Goal: Transaction & Acquisition: Purchase product/service

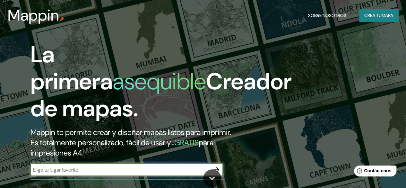
drag, startPoint x: 410, startPoint y: 24, endPoint x: 121, endPoint y: 180, distance: 327.9
click at [121, 173] on input "text" at bounding box center [120, 169] width 180 height 7
click at [102, 173] on input "text" at bounding box center [120, 169] width 180 height 7
type input "DANLI"
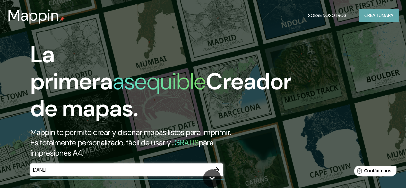
click at [373, 17] on font "Crea tu" at bounding box center [372, 16] width 17 height 6
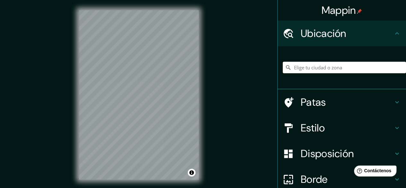
click at [330, 71] on input "Elige tu ciudad o zona" at bounding box center [343, 68] width 123 height 12
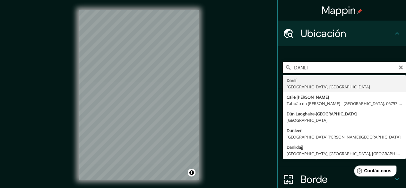
type input "Danlí, Departamento de El Paraíso, Honduras"
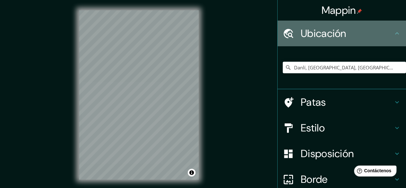
click at [325, 33] on font "Ubicación" at bounding box center [323, 33] width 46 height 13
click at [284, 35] on icon at bounding box center [287, 33] width 11 height 11
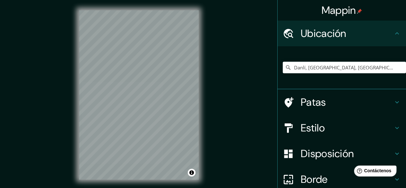
click at [329, 129] on h4 "Estilo" at bounding box center [346, 127] width 92 height 13
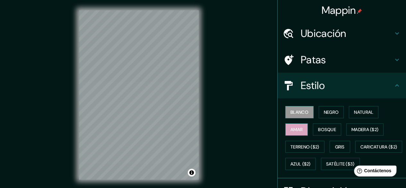
click at [297, 126] on font "Amar" at bounding box center [296, 129] width 12 height 6
click at [324, 113] on font "Negro" at bounding box center [330, 112] width 15 height 6
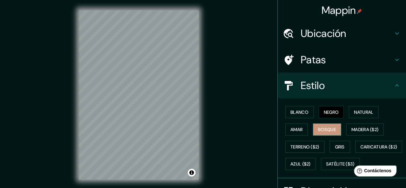
click at [324, 130] on font "Bosque" at bounding box center [327, 129] width 18 height 6
click at [359, 128] on font "Madera ($2)" at bounding box center [364, 129] width 27 height 6
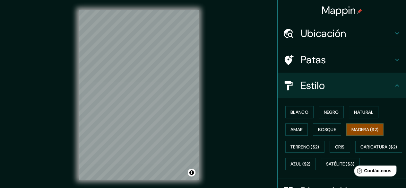
click at [208, 105] on div "© Mapbox © OpenStreetMap Improve this map" at bounding box center [139, 94] width 140 height 189
click at [243, 114] on div "Mappin Ubicación Danlí, Departamento de El Paraíso, Honduras Patas Estilo Blanc…" at bounding box center [203, 100] width 406 height 200
drag, startPoint x: 401, startPoint y: 107, endPoint x: 301, endPoint y: 177, distance: 122.5
click at [326, 167] on font "Satélite ($3)" at bounding box center [340, 164] width 29 height 6
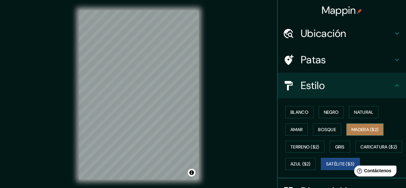
click at [358, 130] on font "Madera ($2)" at bounding box center [364, 129] width 27 height 6
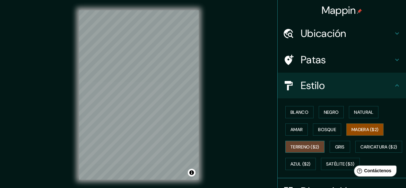
click at [299, 146] on font "Terreno ($2)" at bounding box center [304, 147] width 29 height 6
click at [335, 144] on font "Gris" at bounding box center [340, 147] width 10 height 6
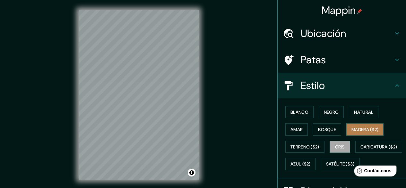
click at [364, 128] on font "Madera ($2)" at bounding box center [364, 129] width 27 height 6
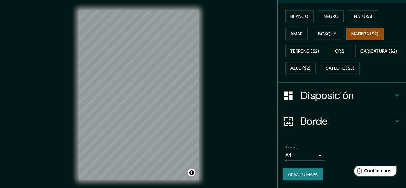
scroll to position [105, 0]
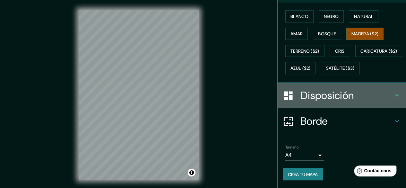
click at [367, 102] on h4 "Disposición" at bounding box center [346, 95] width 92 height 13
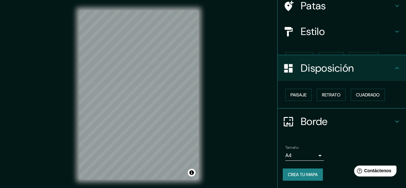
scroll to position [43, 0]
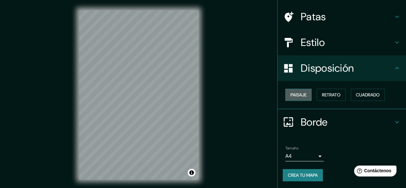
click at [297, 94] on font "Paisaje" at bounding box center [298, 95] width 16 height 6
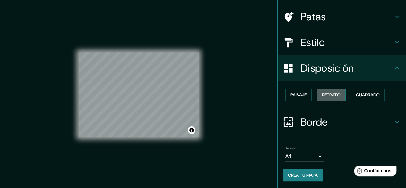
click at [324, 92] on font "Retrato" at bounding box center [331, 95] width 19 height 6
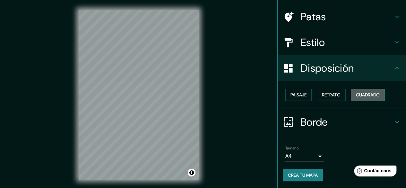
click at [357, 90] on font "Cuadrado" at bounding box center [368, 94] width 24 height 8
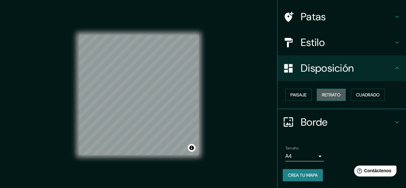
click at [333, 92] on font "Retrato" at bounding box center [331, 95] width 19 height 6
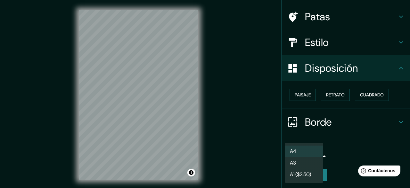
click at [313, 155] on body "Mappin Ubicación Danlí, Departamento de El Paraíso, Honduras Patas Estilo Dispo…" at bounding box center [205, 94] width 410 height 188
click at [313, 155] on li "A4" at bounding box center [304, 151] width 38 height 12
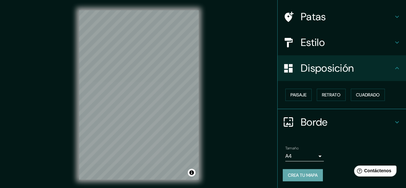
click at [310, 172] on font "Crea tu mapa" at bounding box center [303, 175] width 30 height 6
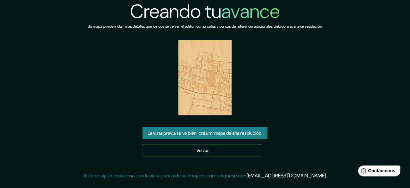
click at [213, 97] on img at bounding box center [205, 77] width 53 height 75
click at [206, 148] on font "Volver" at bounding box center [203, 150] width 13 height 6
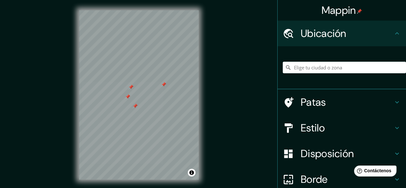
click at [349, 30] on h4 "Ubicación" at bounding box center [346, 33] width 92 height 13
